Goal: Check status: Check status

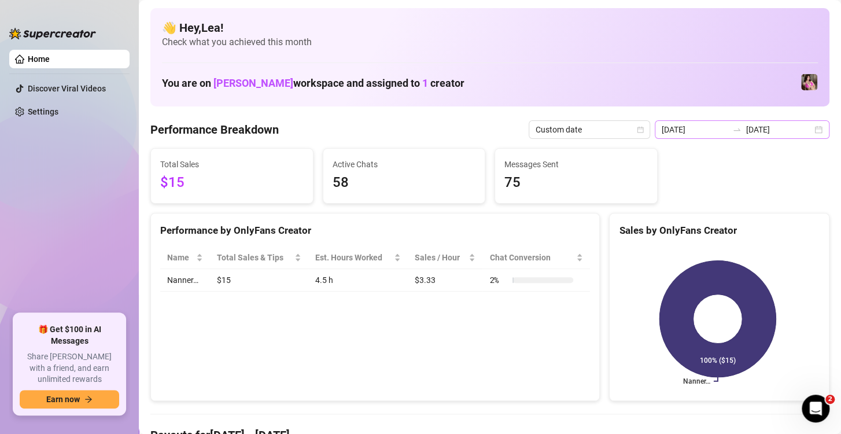
click at [805, 130] on div "2025-09-18 2025-09-18" at bounding box center [742, 129] width 175 height 19
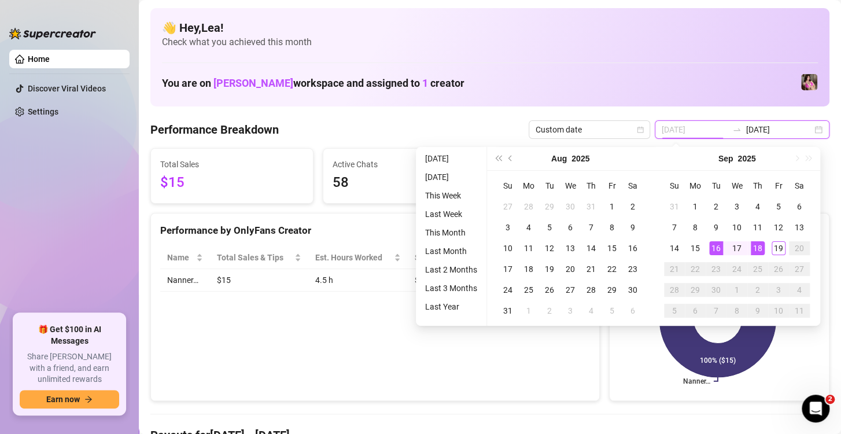
type input "2025-09-16"
click at [717, 247] on div "16" at bounding box center [716, 248] width 14 height 14
type input "[DATE]"
click at [756, 251] on div "18" at bounding box center [757, 248] width 14 height 14
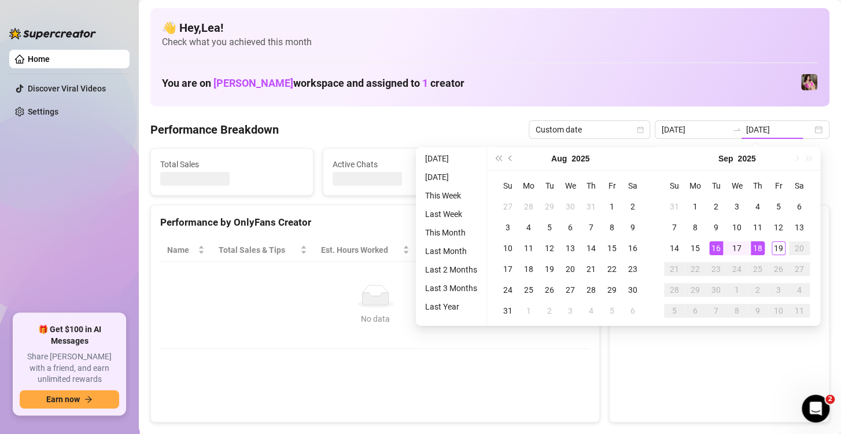
type input "2025-09-16"
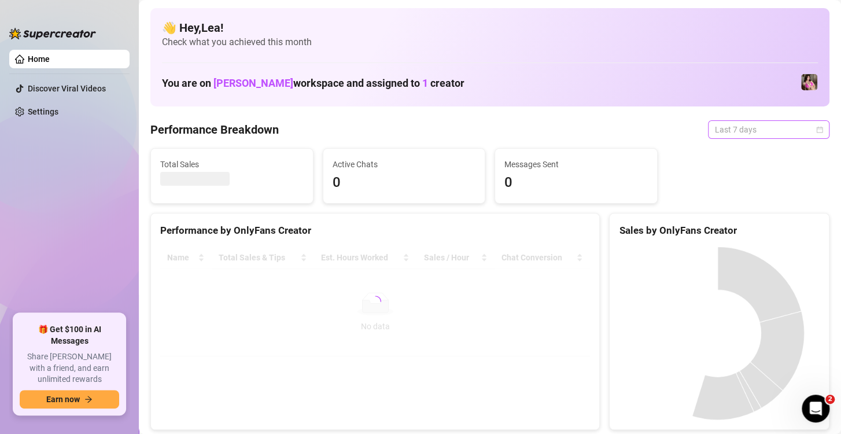
click at [805, 129] on span "Last 7 days" at bounding box center [769, 129] width 108 height 17
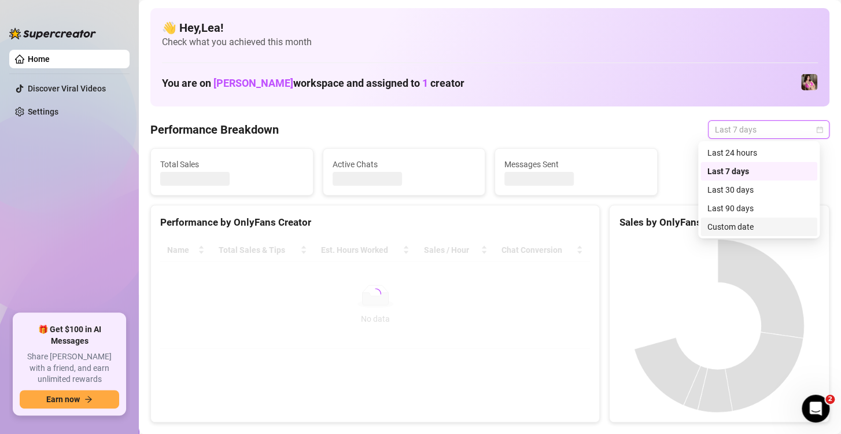
click at [770, 223] on div "Custom date" at bounding box center [758, 226] width 103 height 13
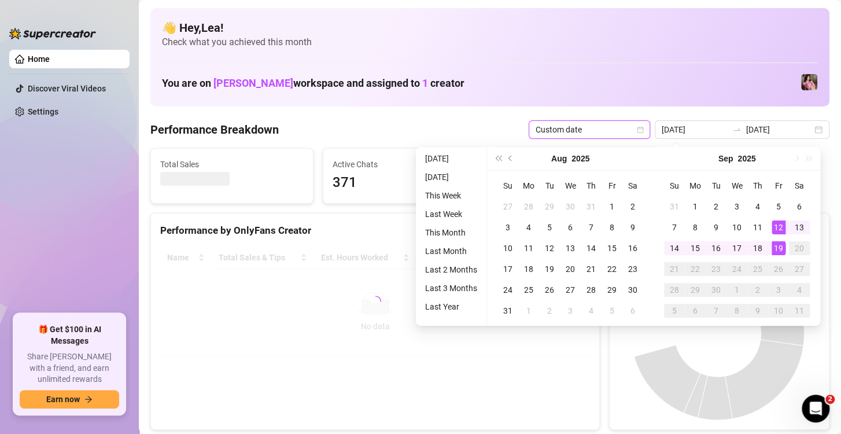
type input "[DATE]"
click at [778, 249] on div "19" at bounding box center [778, 248] width 14 height 14
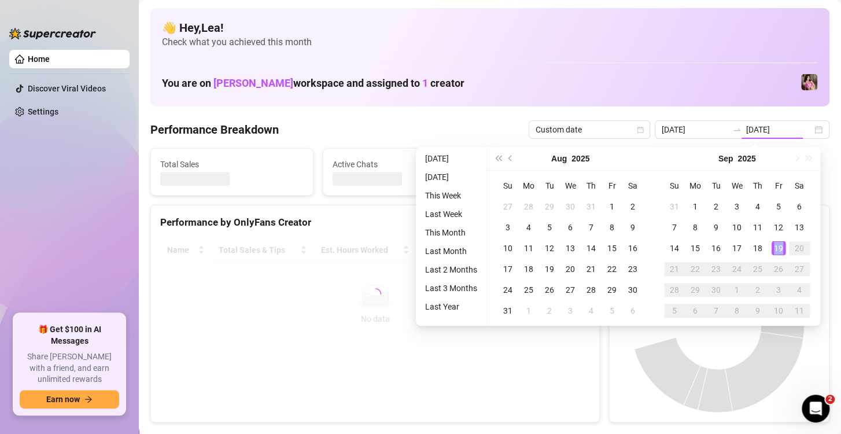
type input "[DATE]"
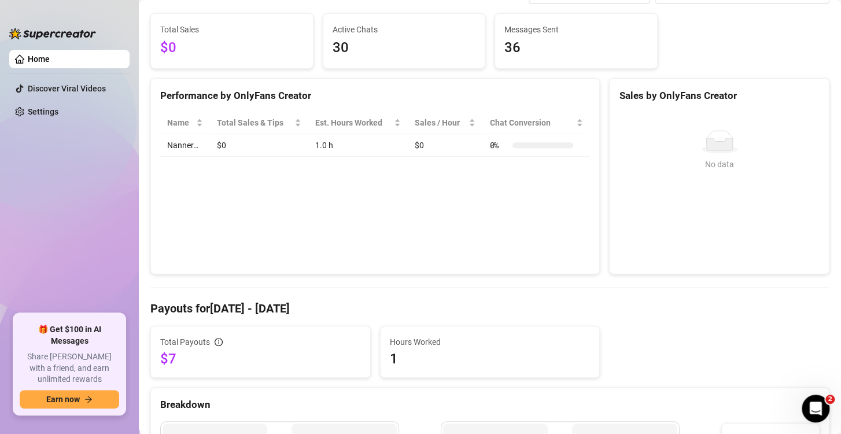
scroll to position [96, 0]
